Goal: Book appointment/travel/reservation: Book appointment/travel/reservation

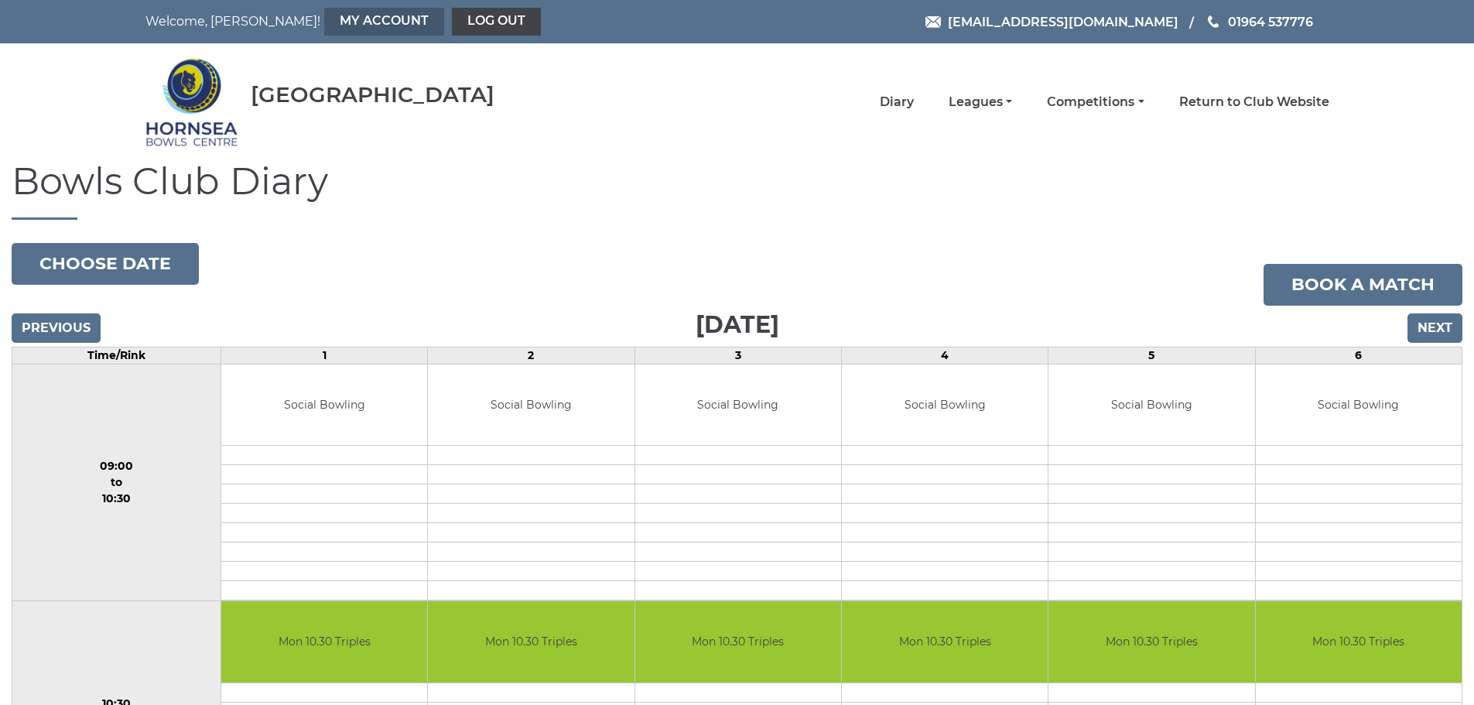
click at [324, 15] on link "My Account" at bounding box center [384, 22] width 120 height 28
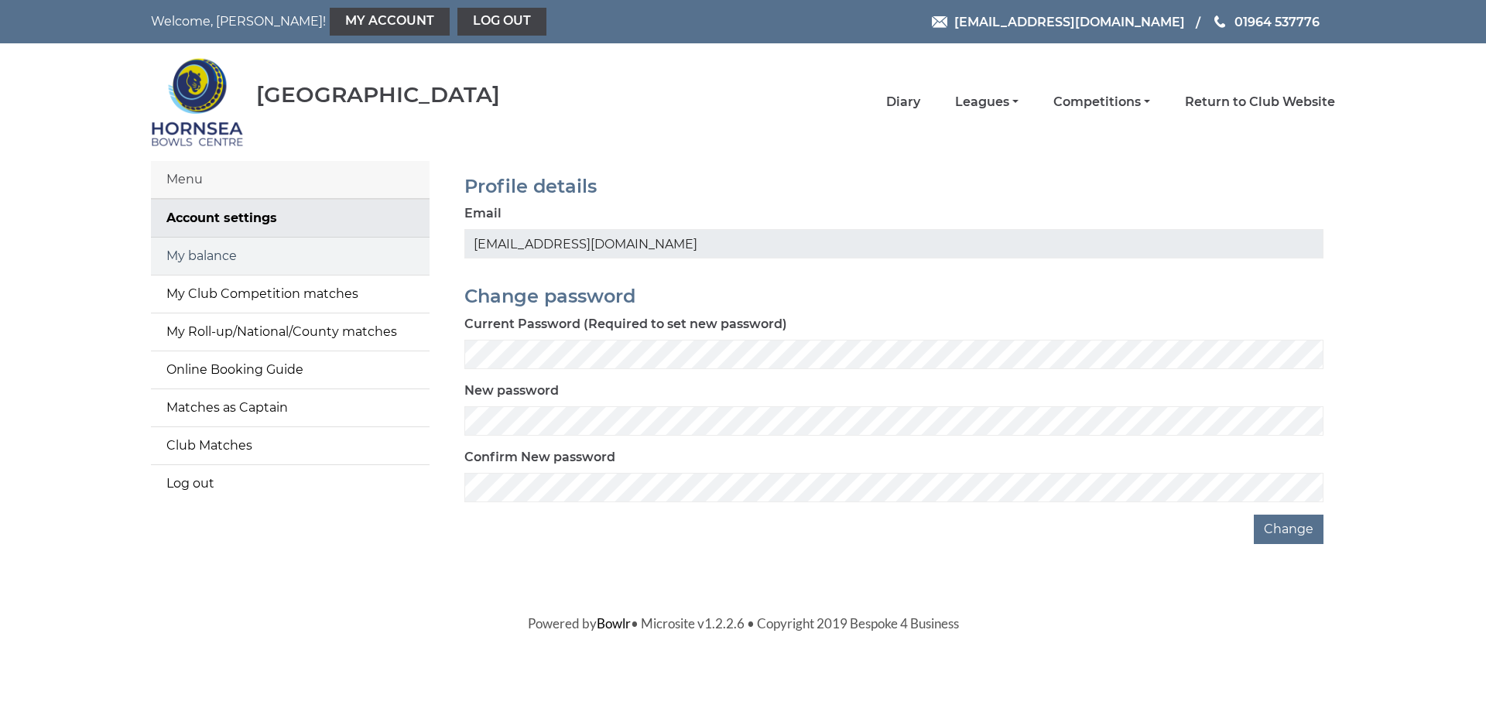
click at [249, 259] on link "My balance" at bounding box center [290, 256] width 279 height 37
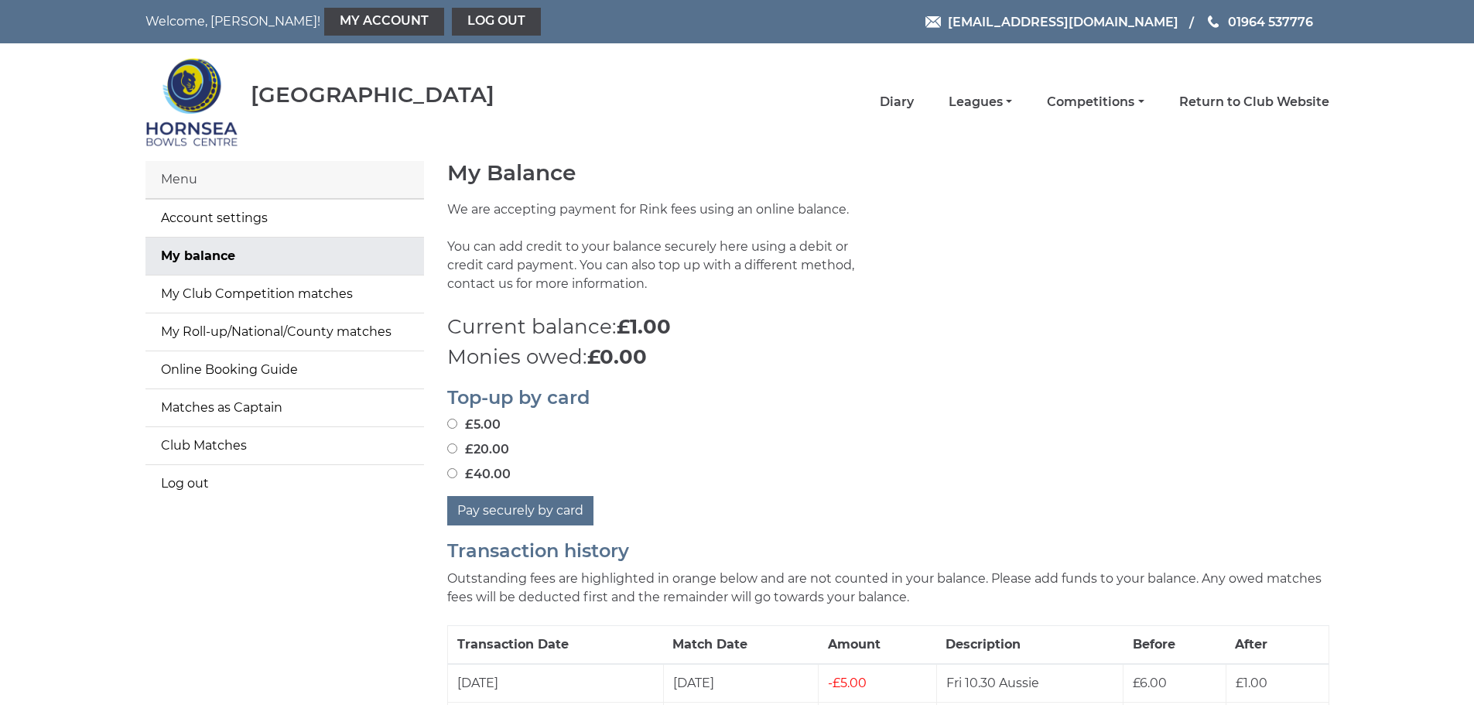
drag, startPoint x: 453, startPoint y: 446, endPoint x: 462, endPoint y: 453, distance: 10.5
click at [455, 447] on input "£20.00" at bounding box center [452, 448] width 10 height 10
radio input "true"
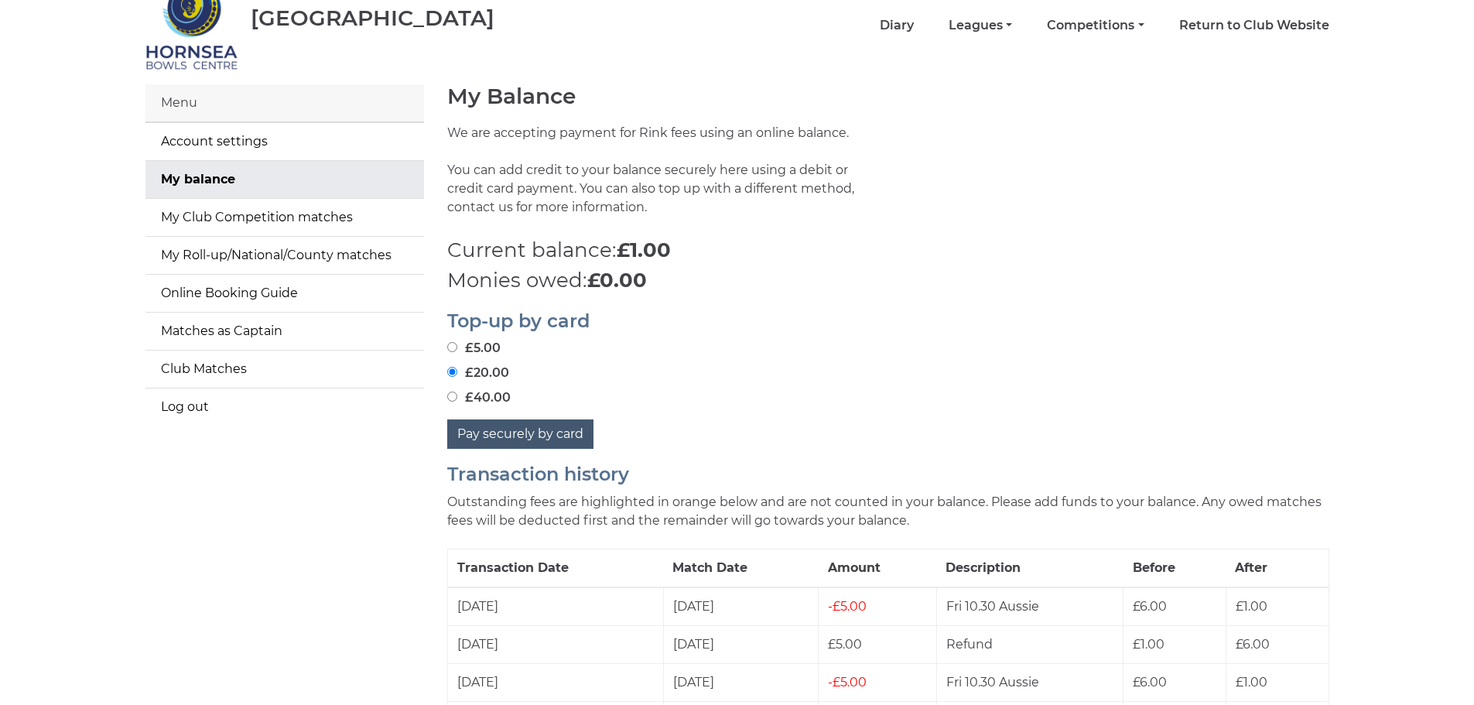
scroll to position [77, 0]
drag, startPoint x: 479, startPoint y: 431, endPoint x: 682, endPoint y: 455, distance: 204.9
click at [480, 431] on button "Pay securely by card" at bounding box center [520, 433] width 146 height 29
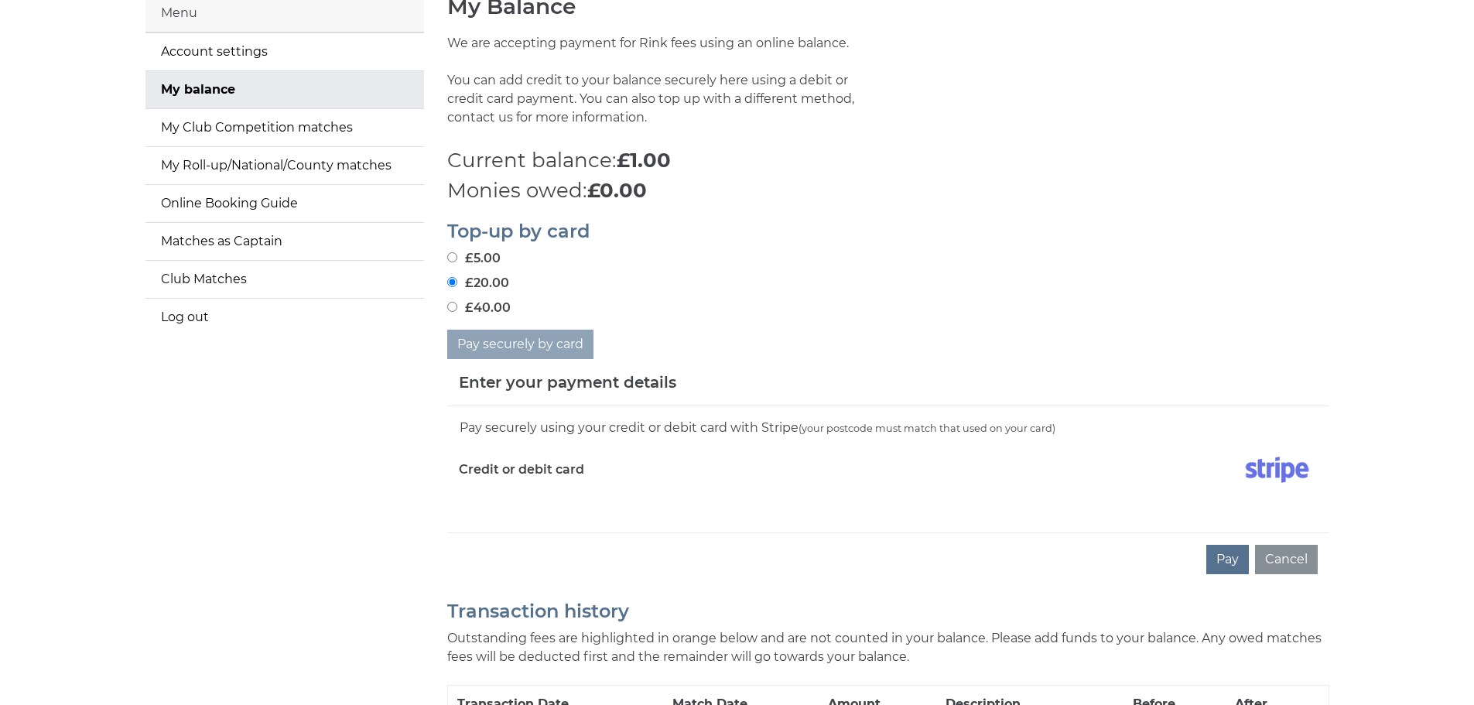
scroll to position [232, 0]
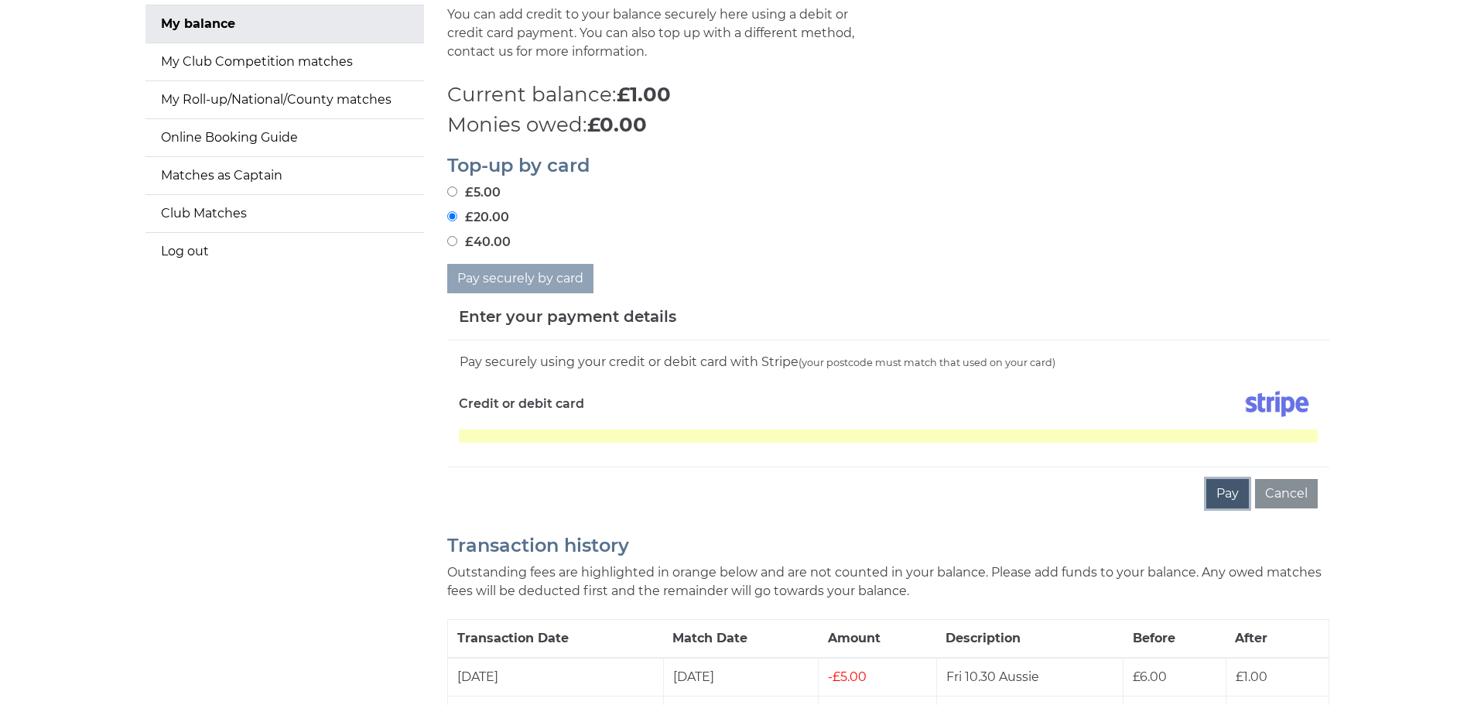
click at [1226, 488] on button "Pay" at bounding box center [1227, 493] width 43 height 29
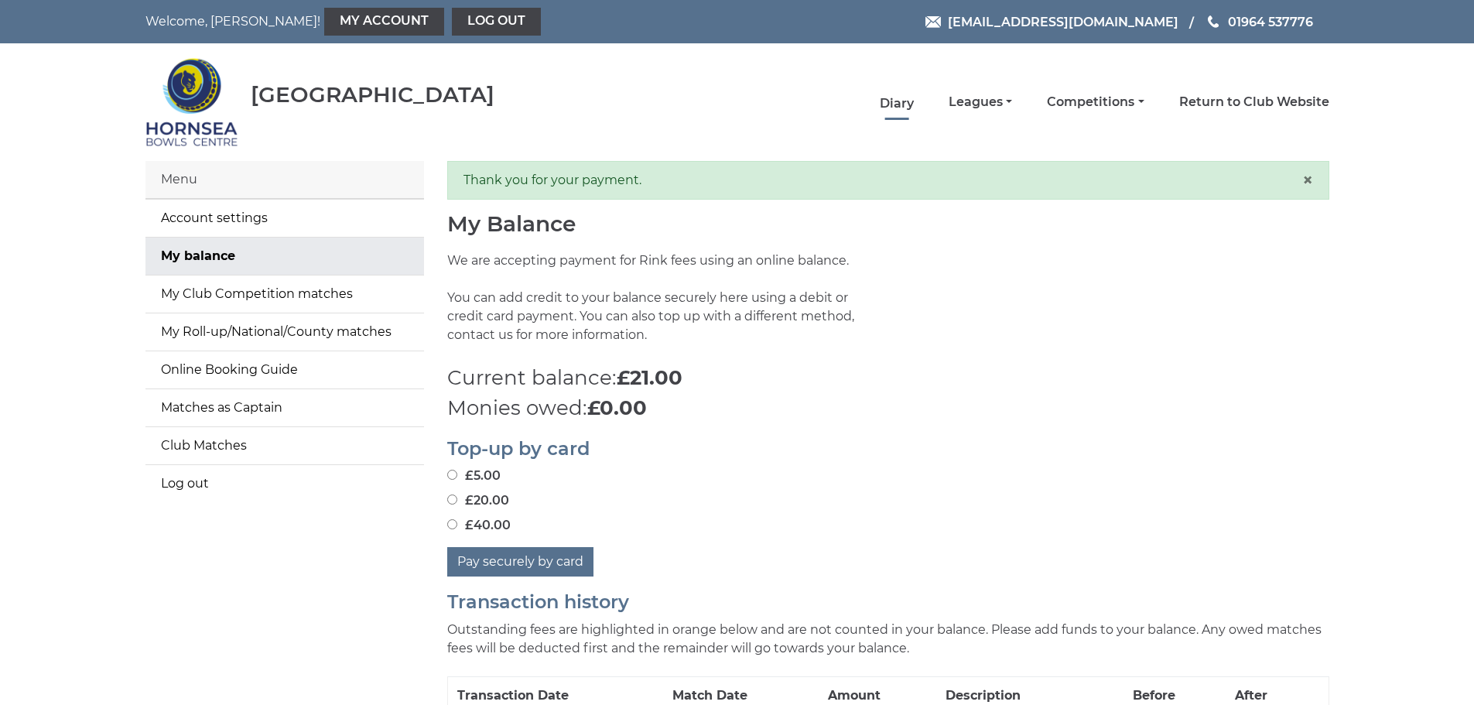
click at [903, 96] on link "Diary" at bounding box center [897, 103] width 34 height 17
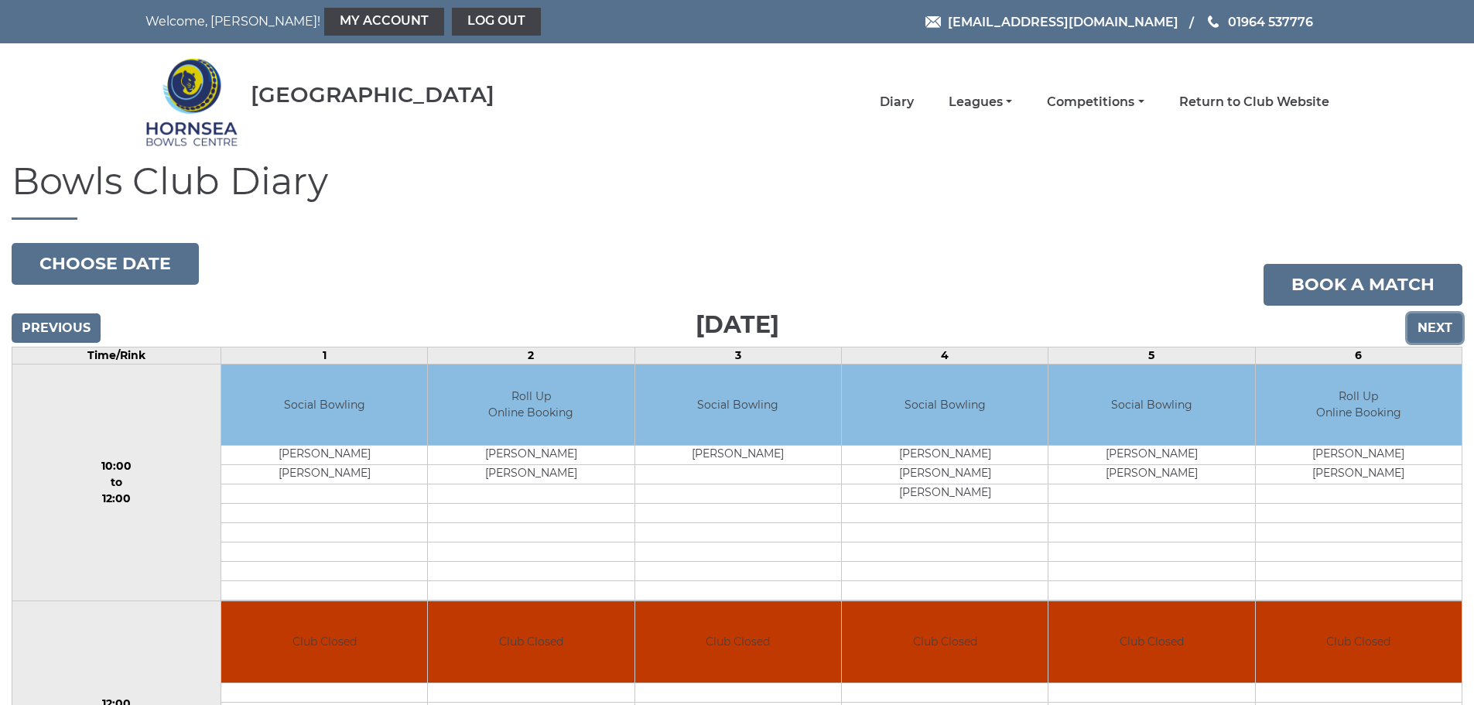
click at [1437, 331] on input "Next" at bounding box center [1434, 327] width 55 height 29
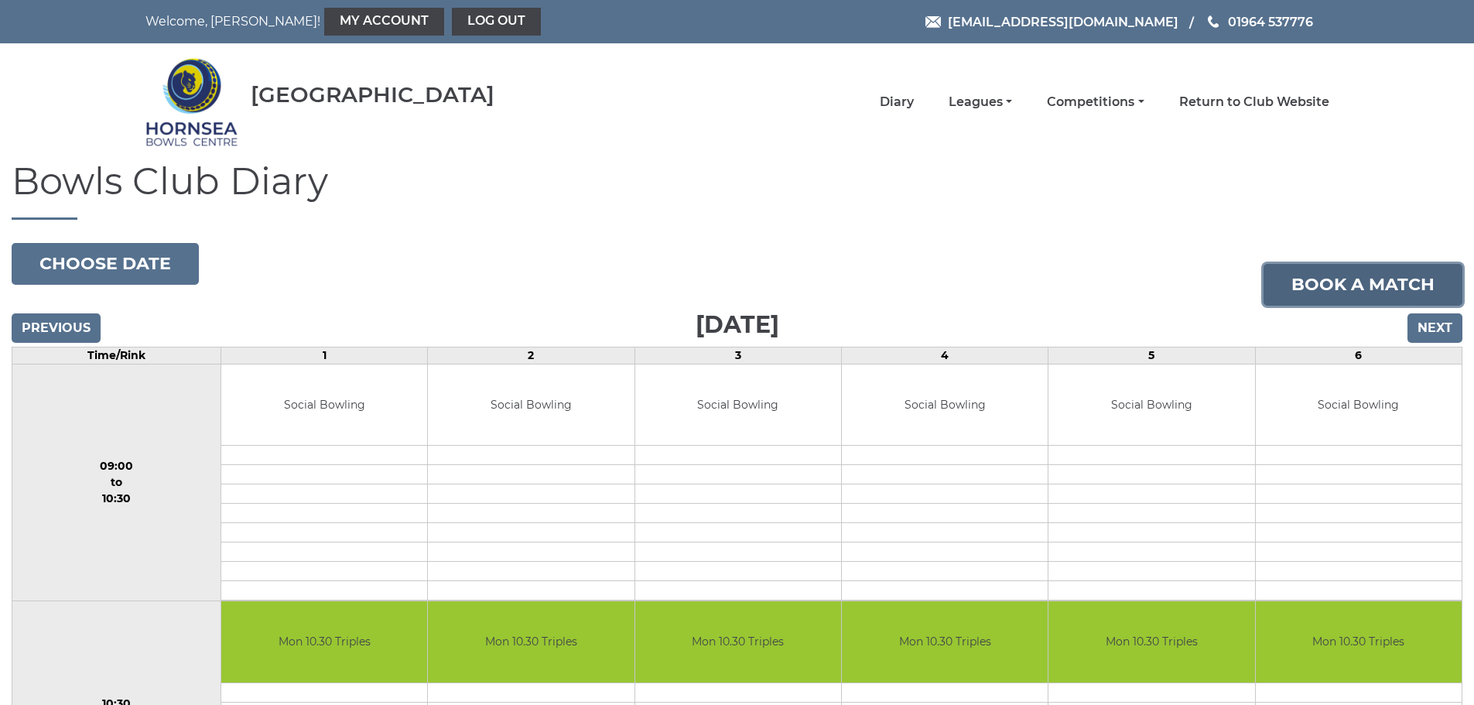
click at [1373, 286] on link "Book a match" at bounding box center [1363, 285] width 199 height 42
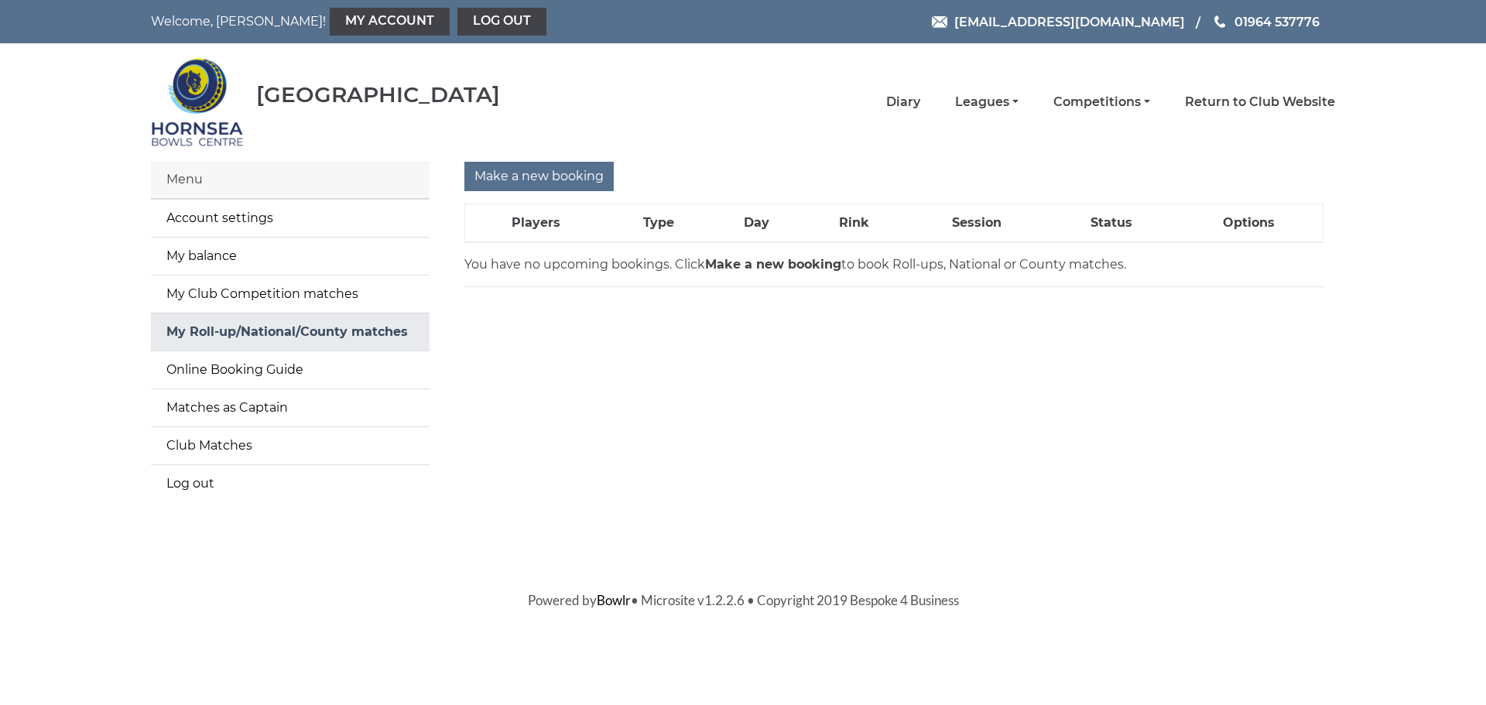
click at [289, 331] on link "My Roll-up/National/County matches" at bounding box center [290, 331] width 279 height 37
click at [538, 178] on input "Make a new booking" at bounding box center [538, 176] width 149 height 29
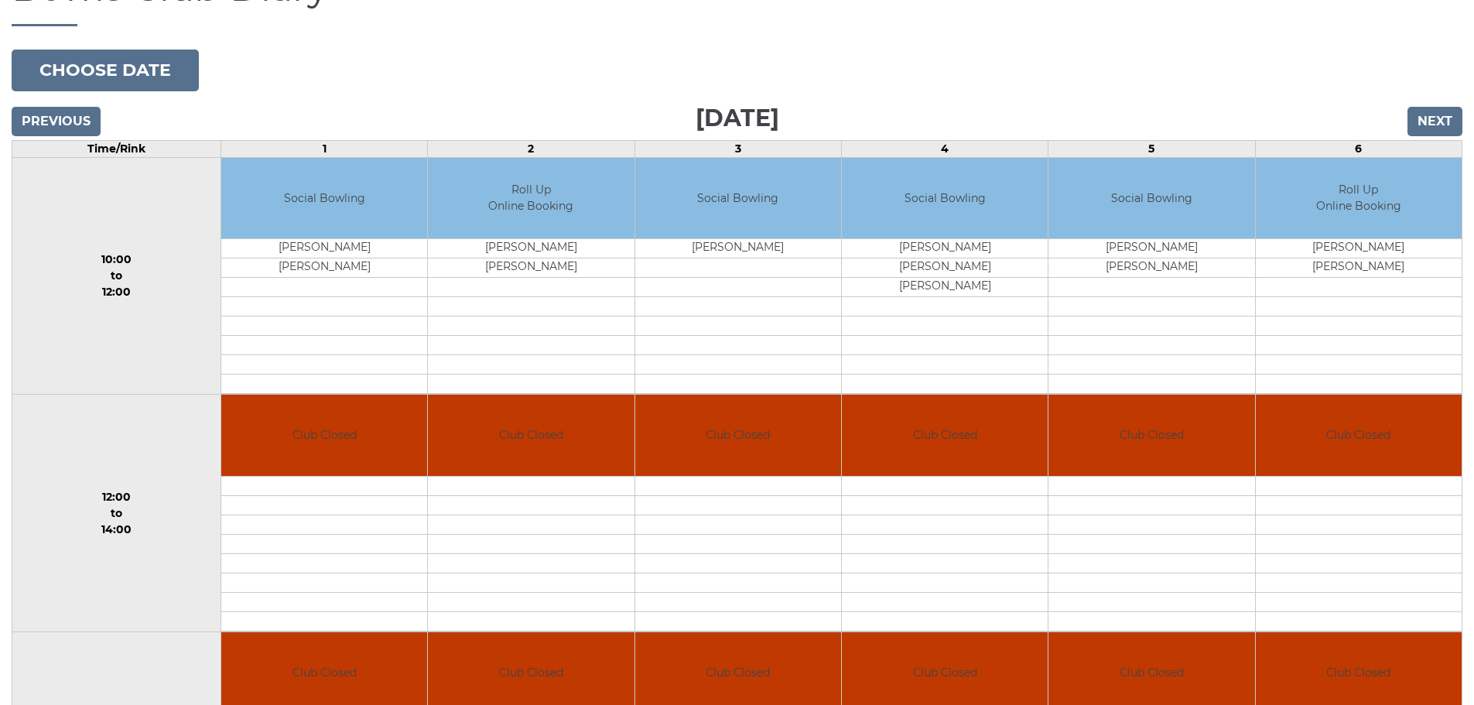
scroll to position [155, 0]
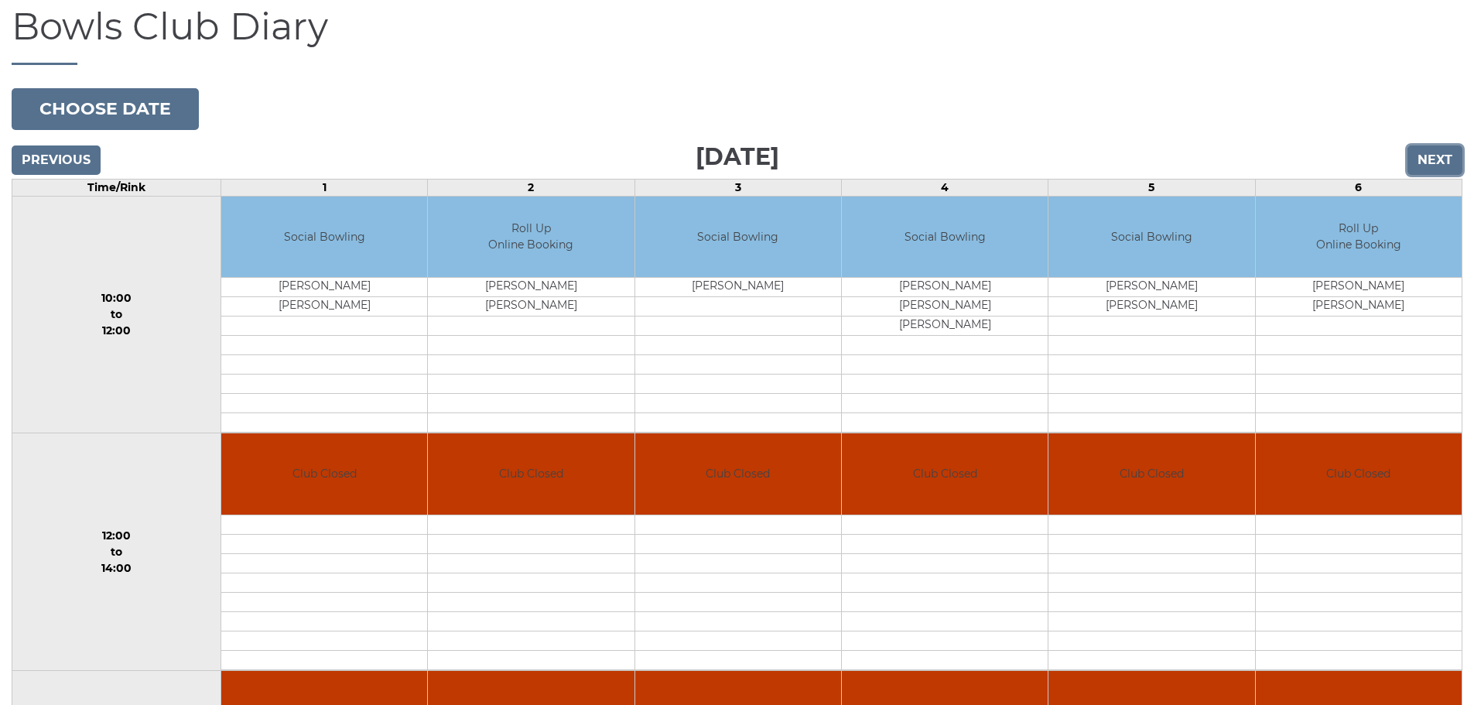
click at [1453, 158] on input "Next" at bounding box center [1434, 159] width 55 height 29
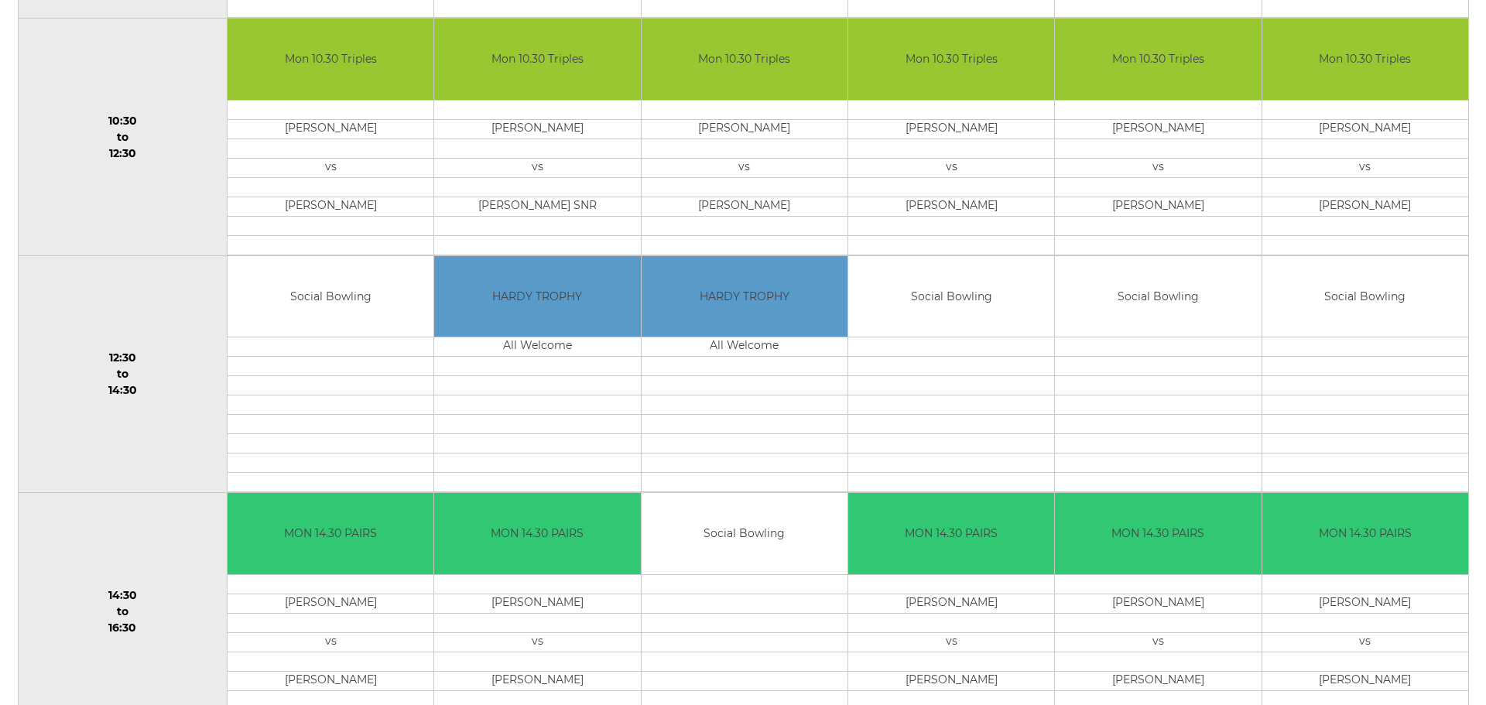
scroll to position [542, 0]
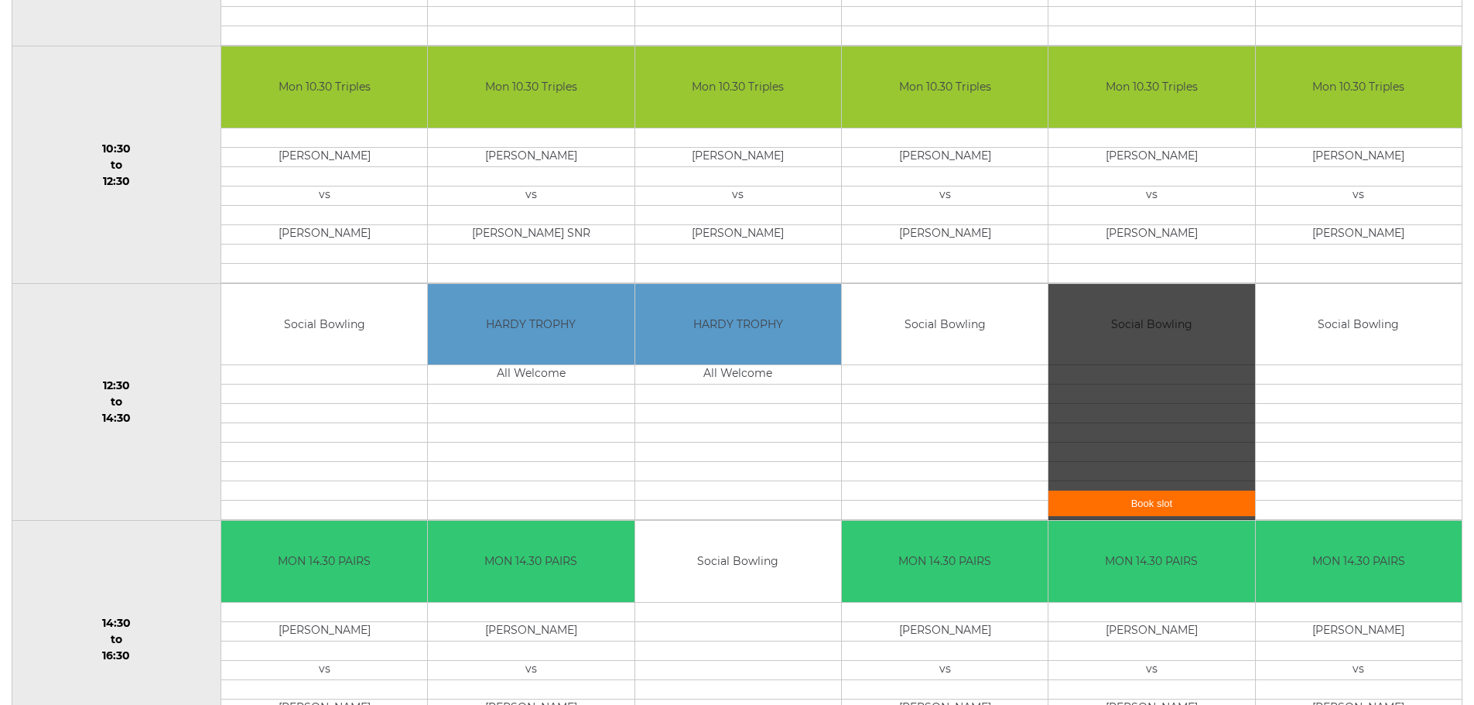
click at [1129, 341] on div "Book slot" at bounding box center [1151, 402] width 206 height 237
click at [1163, 498] on link "Book slot" at bounding box center [1151, 504] width 206 height 26
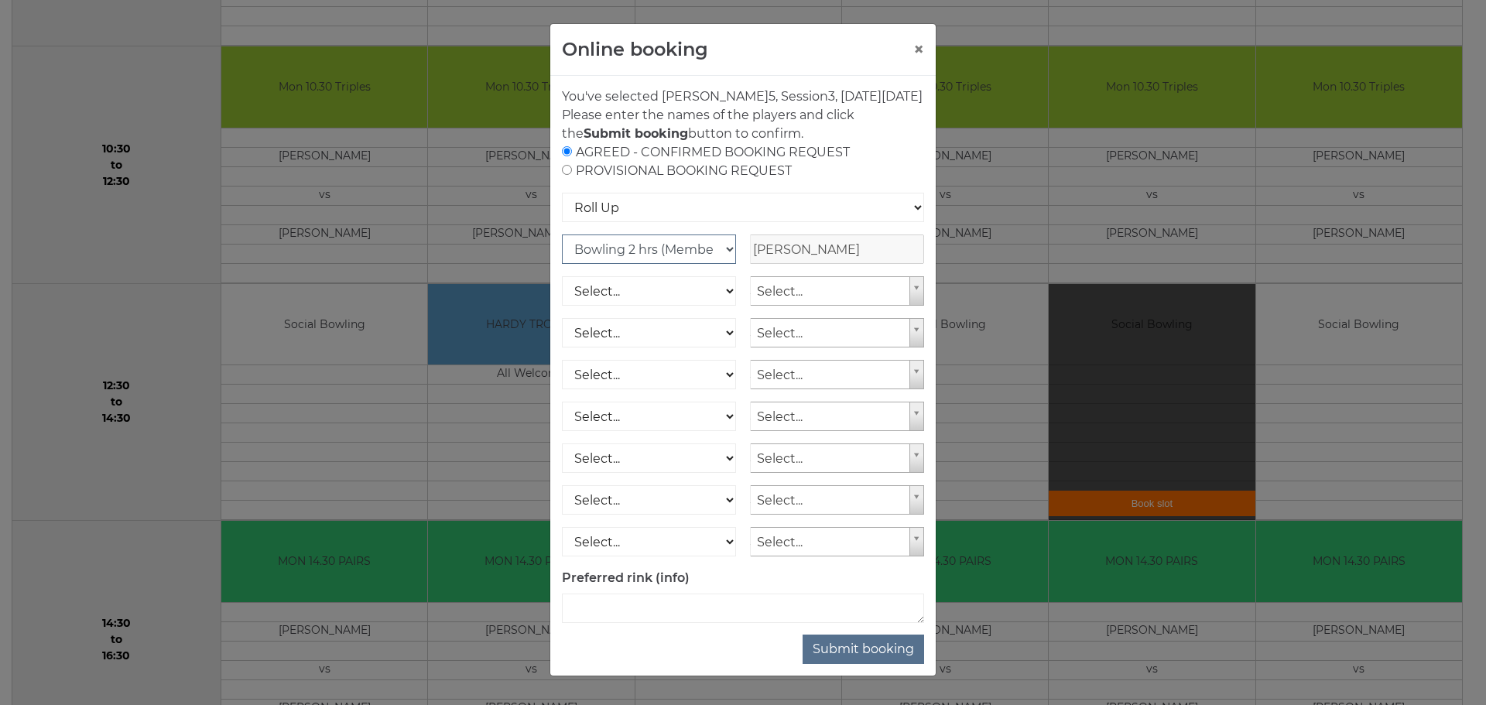
click at [723, 264] on select "Club Competition (Member) National (Member) Bowling 1.5 hrs (Member) Junior (Up…" at bounding box center [649, 248] width 174 height 29
select select "1_54"
click at [562, 253] on select "Club Competition (Member) National (Member) Bowling 1.5 hrs (Member) Junior (Up…" at bounding box center [649, 248] width 174 height 29
click at [721, 306] on select "Select... Club Competition (Member) Club Competition (Visitor) National (Member…" at bounding box center [649, 290] width 174 height 29
select select "0_54"
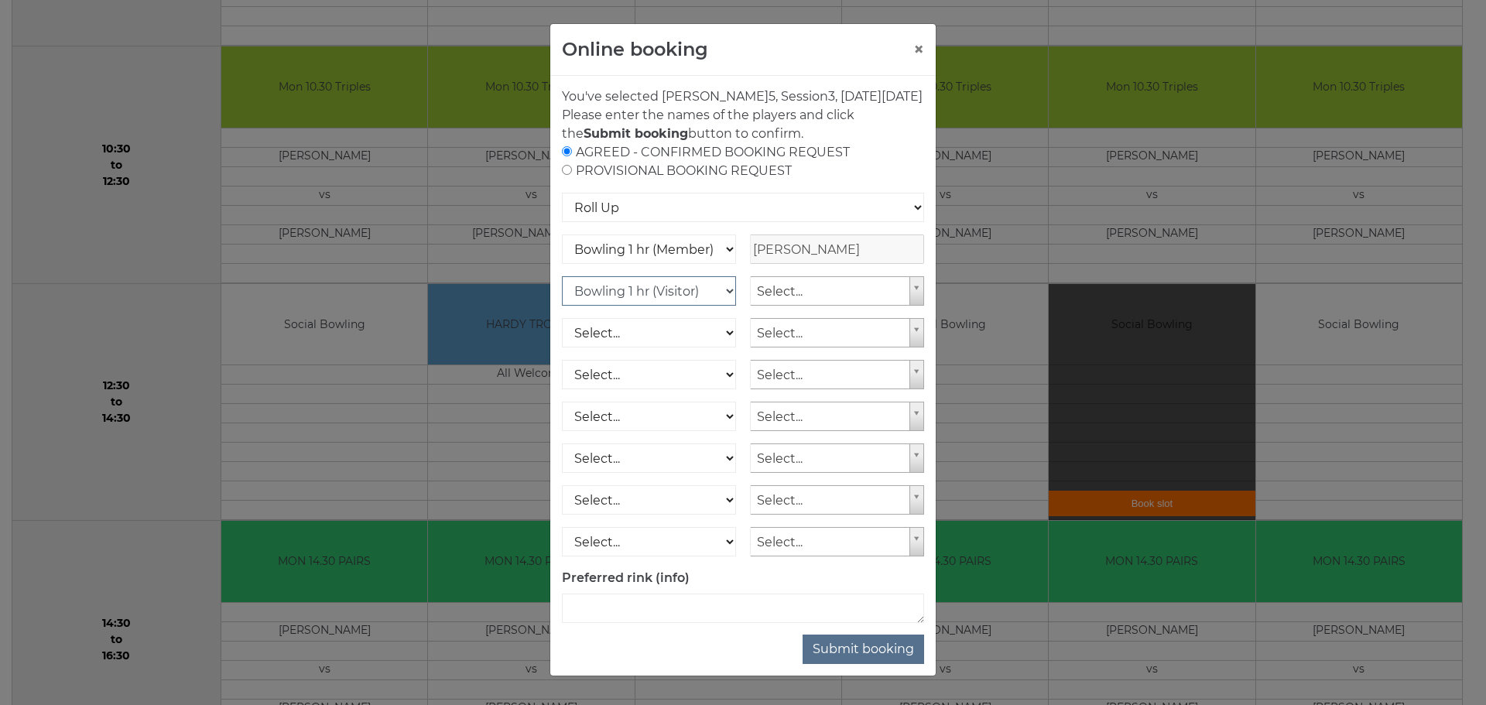
click at [562, 295] on select "Select... Club Competition (Member) Club Competition (Visitor) National (Member…" at bounding box center [649, 290] width 174 height 29
click at [799, 306] on input "text" at bounding box center [837, 290] width 174 height 29
type input "[PERSON_NAME]"
click at [724, 264] on select "Club Competition (Member) National (Member) Bowling 1.5 hrs (Member) Junior (Up…" at bounding box center [649, 248] width 174 height 29
select select "1_48"
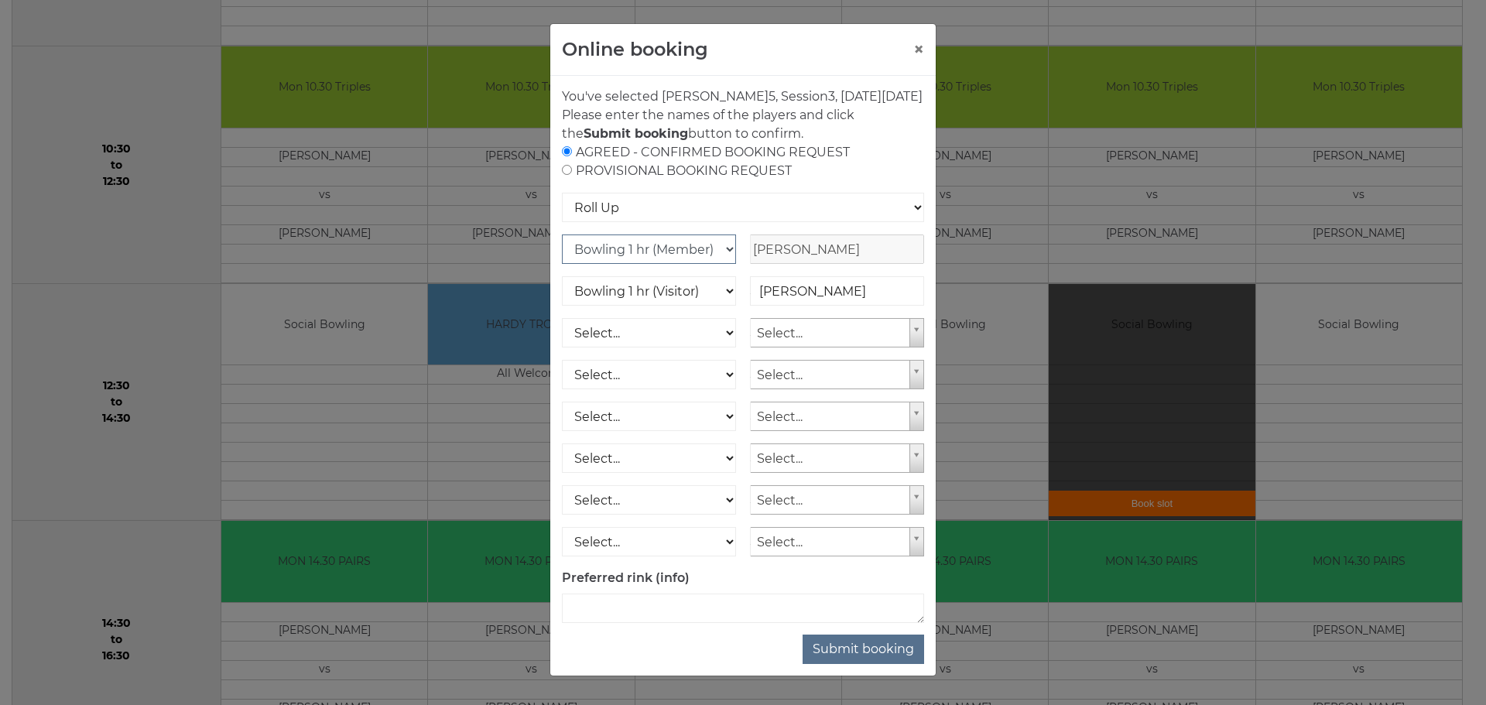
click at [562, 253] on select "Club Competition (Member) National (Member) Bowling 1.5 hrs (Member) Junior (Up…" at bounding box center [649, 248] width 174 height 29
click at [721, 306] on select "Select... Club Competition (Member) Club Competition (Visitor) National (Member…" at bounding box center [649, 290] width 174 height 29
select select "0_48"
click at [562, 295] on select "Select... Club Competition (Member) Club Competition (Visitor) National (Member…" at bounding box center [649, 290] width 174 height 29
click at [884, 660] on button "Submit booking" at bounding box center [862, 648] width 121 height 29
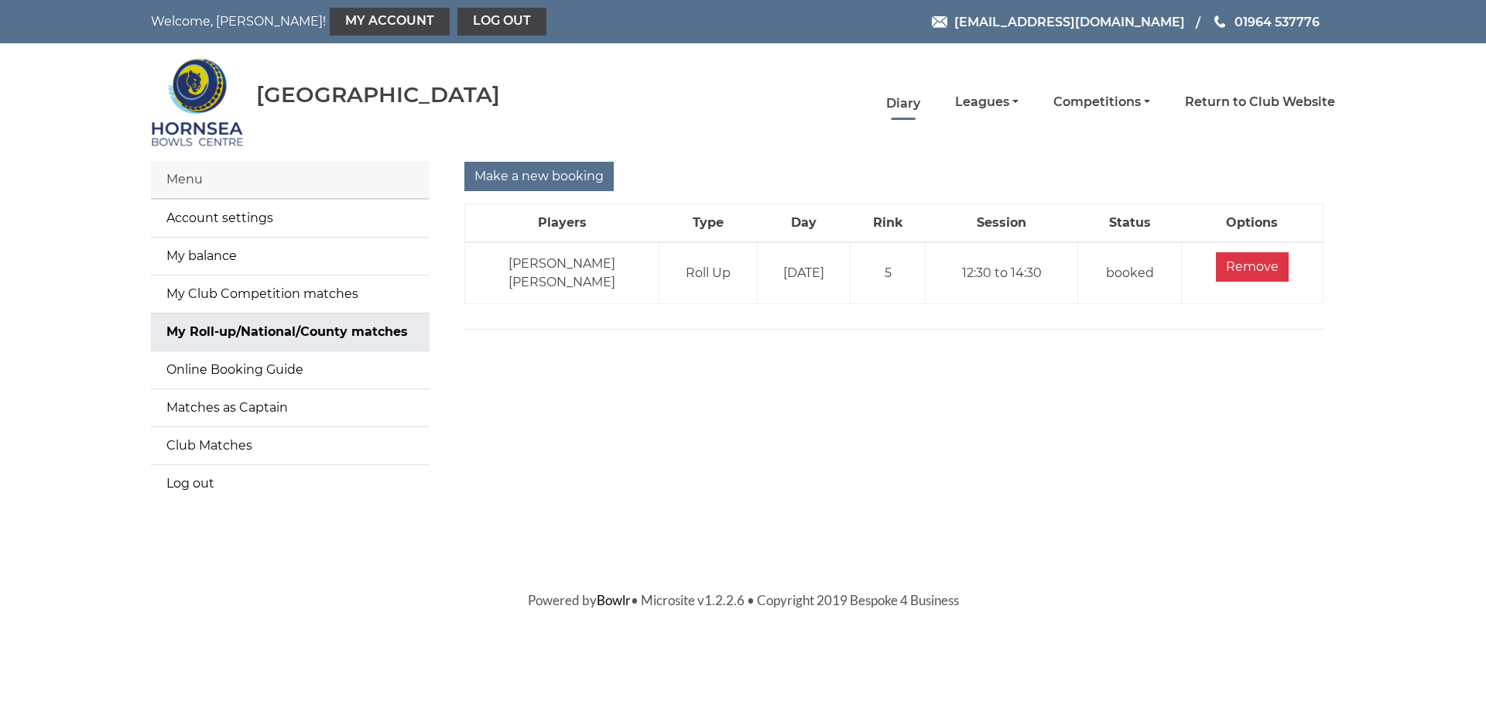
click at [895, 102] on link "Diary" at bounding box center [903, 103] width 34 height 17
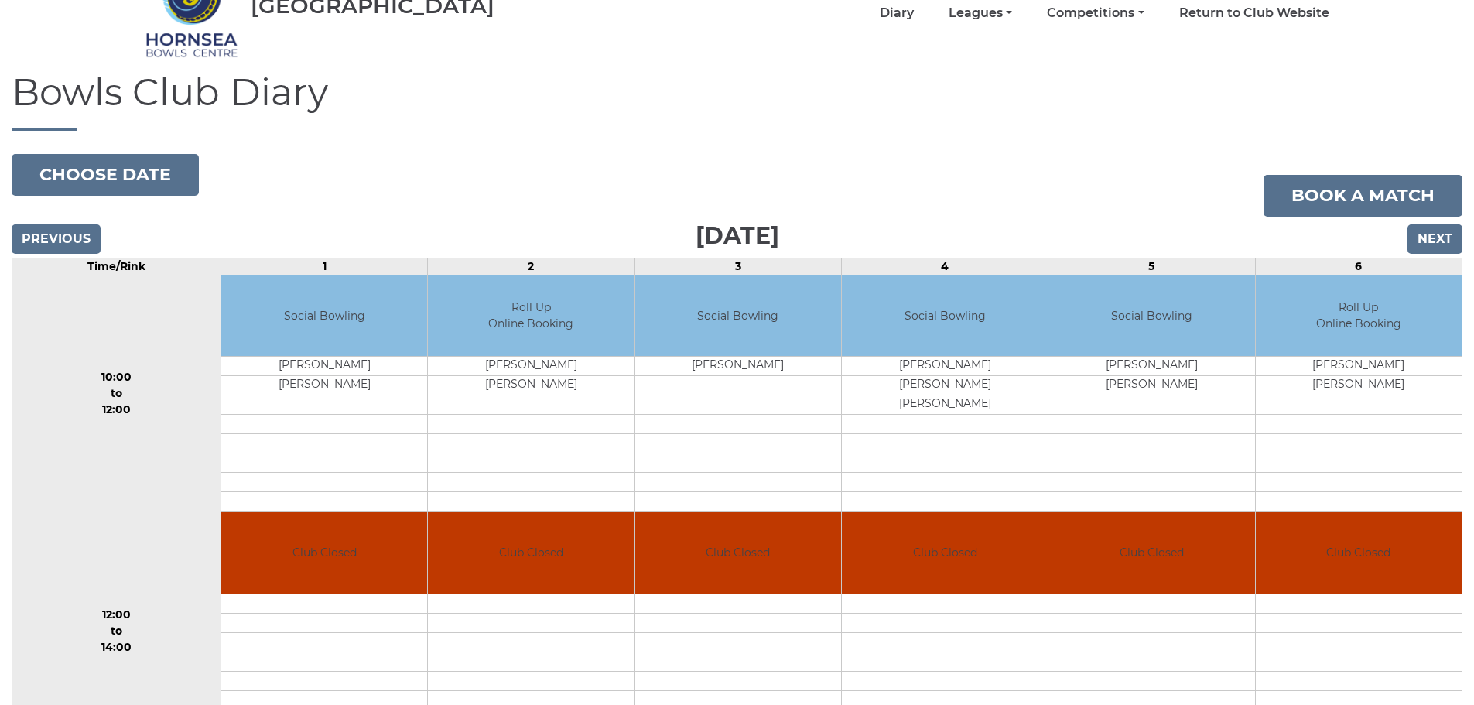
scroll to position [77, 0]
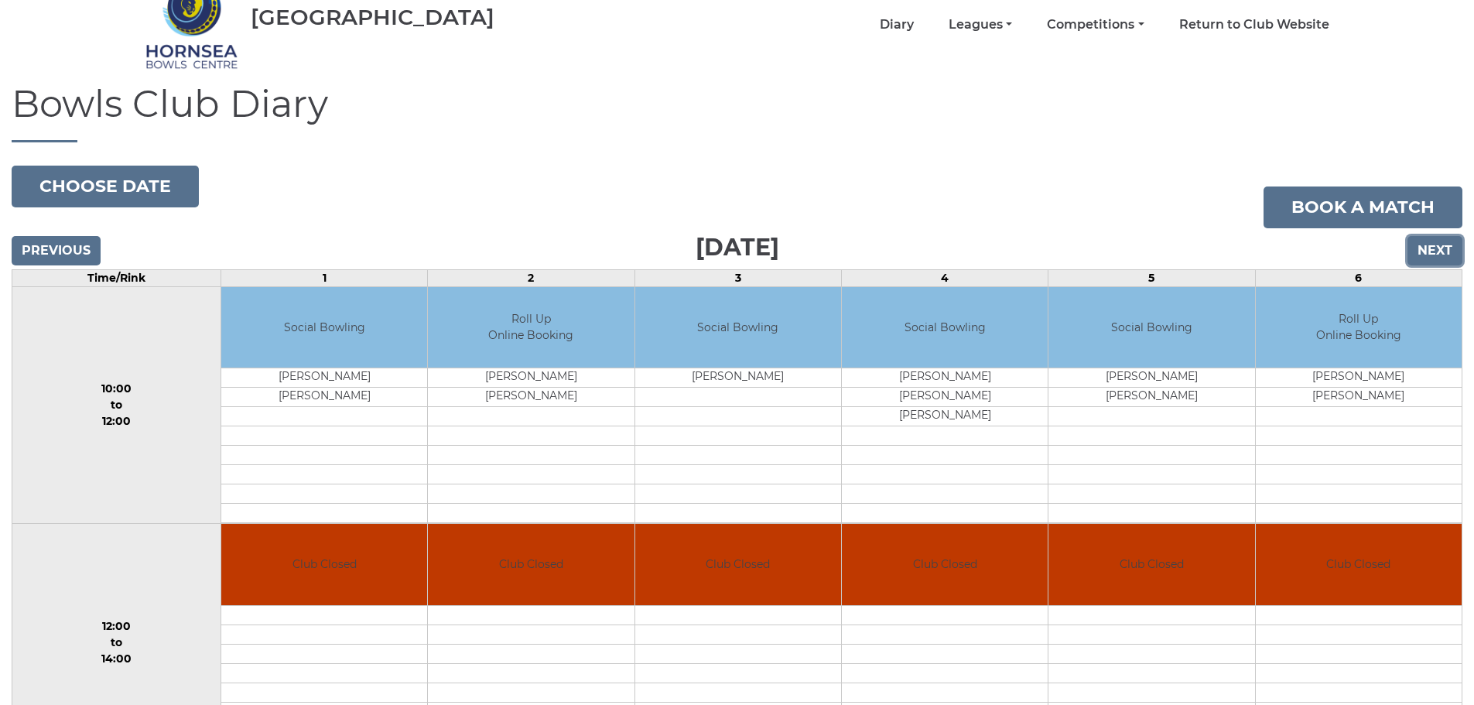
click at [1448, 258] on input "Next" at bounding box center [1434, 250] width 55 height 29
